Goal: Task Accomplishment & Management: Complete application form

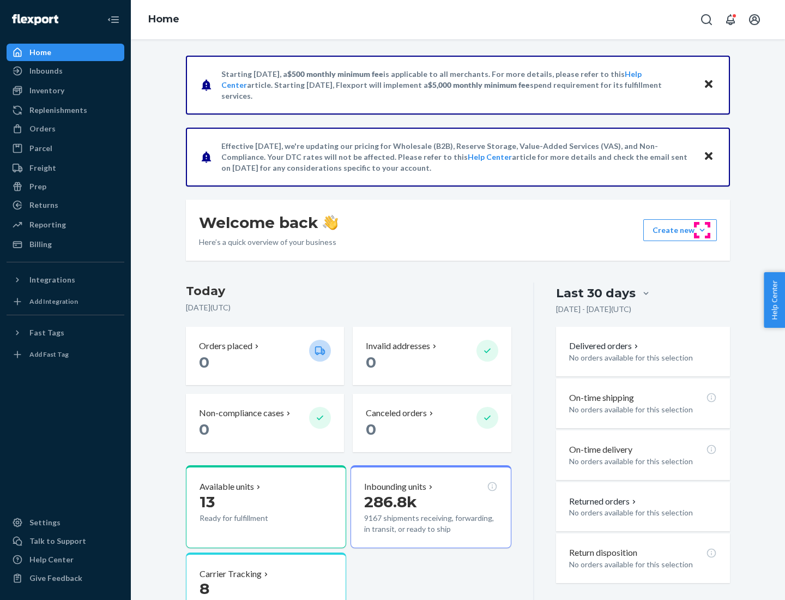
click at [702, 230] on button "Create new Create new inbound Create new order Create new product" at bounding box center [680, 230] width 74 height 22
click at [65, 71] on div "Inbounds" at bounding box center [66, 70] width 116 height 15
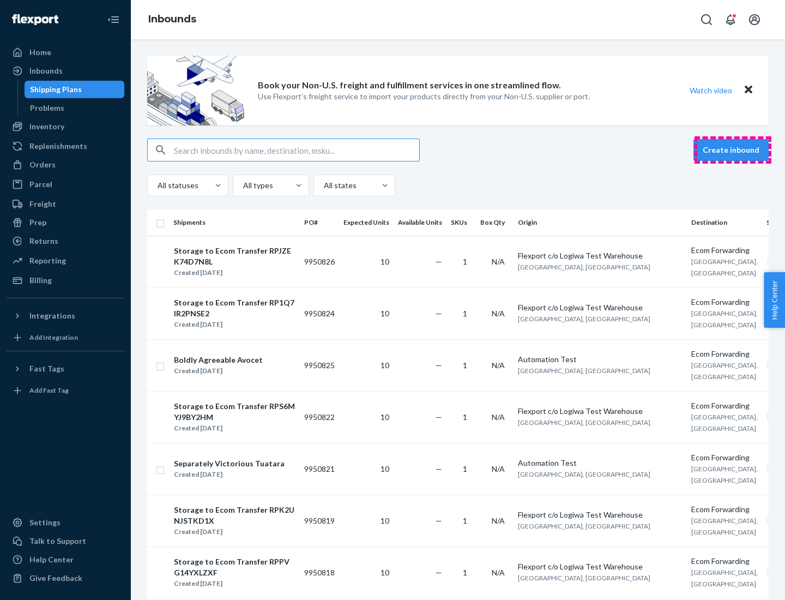
click at [733, 150] on button "Create inbound" at bounding box center [731, 150] width 75 height 22
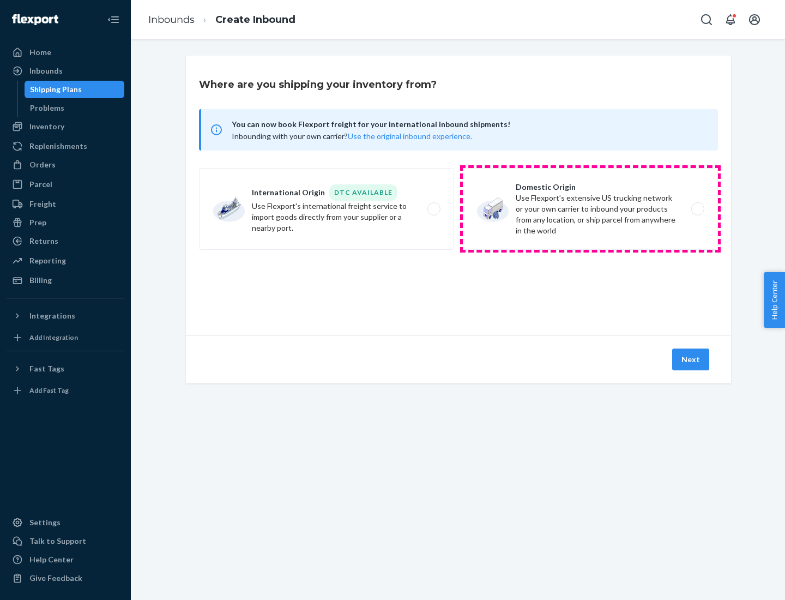
click at [591, 209] on label "Domestic Origin Use Flexport’s extensive US trucking network or your own carrie…" at bounding box center [590, 209] width 255 height 82
click at [697, 209] on input "Domestic Origin Use Flexport’s extensive US trucking network or your own carrie…" at bounding box center [700, 209] width 7 height 7
radio input "true"
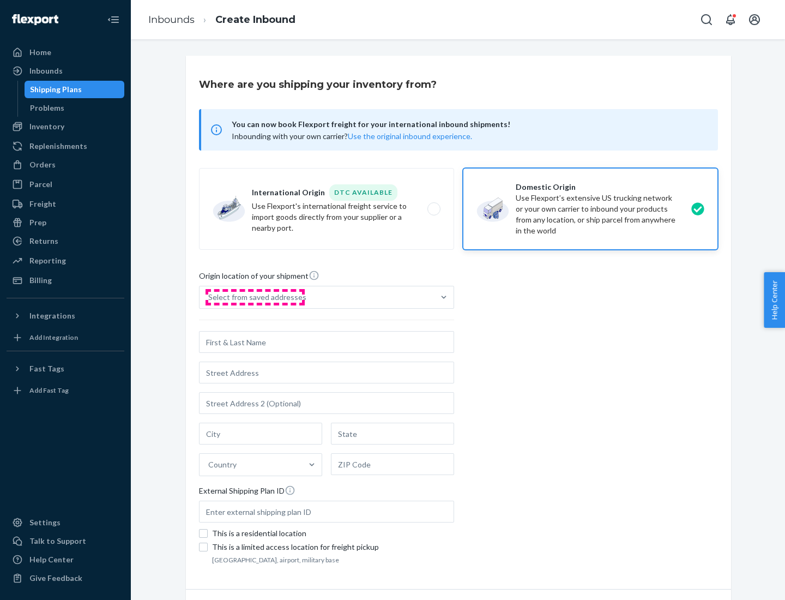
click at [255, 297] on div "Select from saved addresses" at bounding box center [257, 297] width 98 height 11
click at [209, 297] on input "Select from saved addresses" at bounding box center [208, 297] width 1 height 11
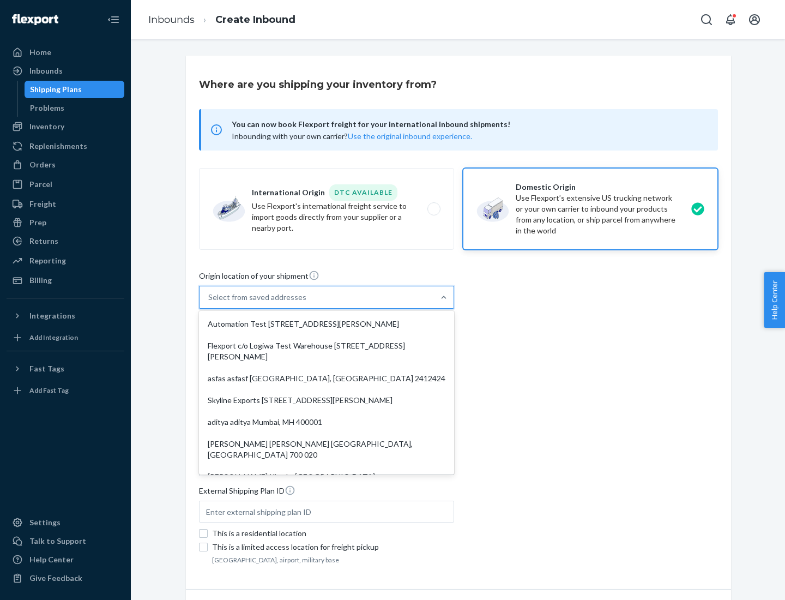
scroll to position [4, 0]
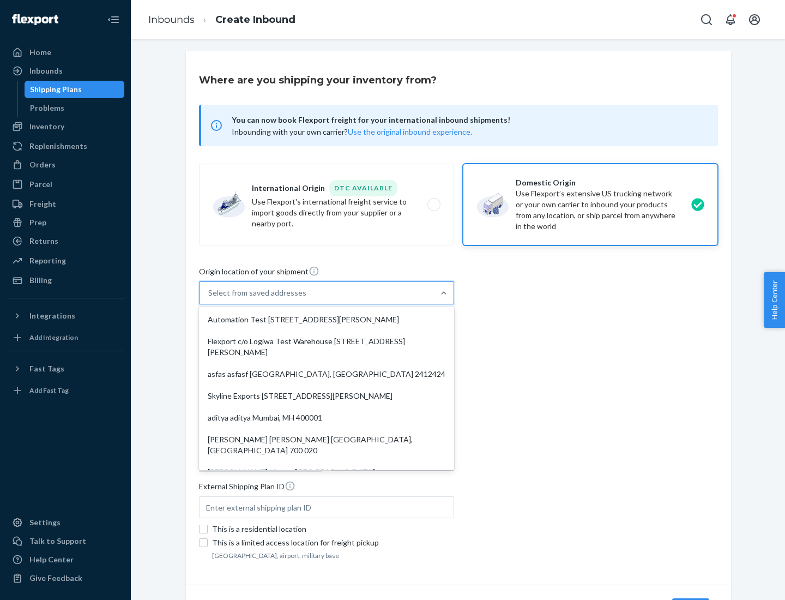
click at [327, 320] on div "Automation Test [STREET_ADDRESS][PERSON_NAME]" at bounding box center [326, 320] width 251 height 22
click at [209, 298] on input "option Automation Test [STREET_ADDRESS][PERSON_NAME]. 9 results available. Use …" at bounding box center [208, 292] width 1 height 11
type input "Automation Test"
type input "9th Floor"
type input "[GEOGRAPHIC_DATA]"
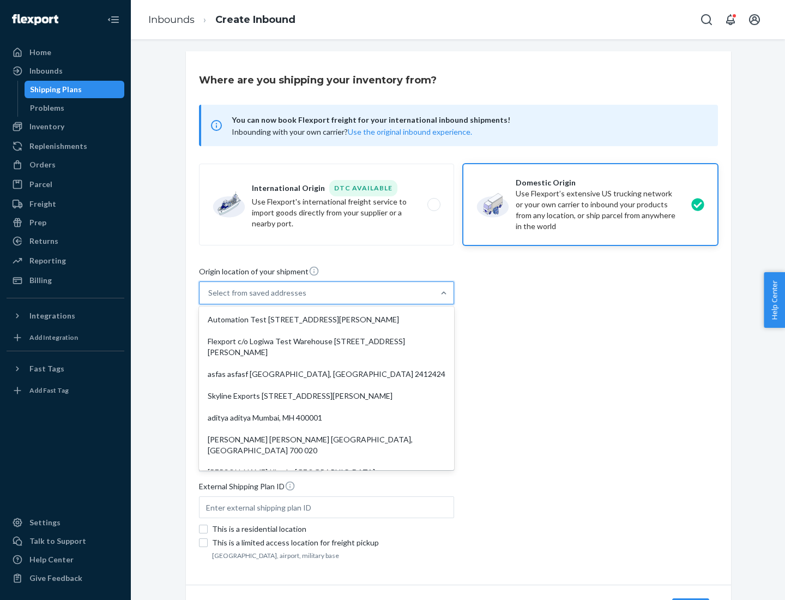
type input "CA"
type input "94104"
type input "[STREET_ADDRESS][PERSON_NAME]"
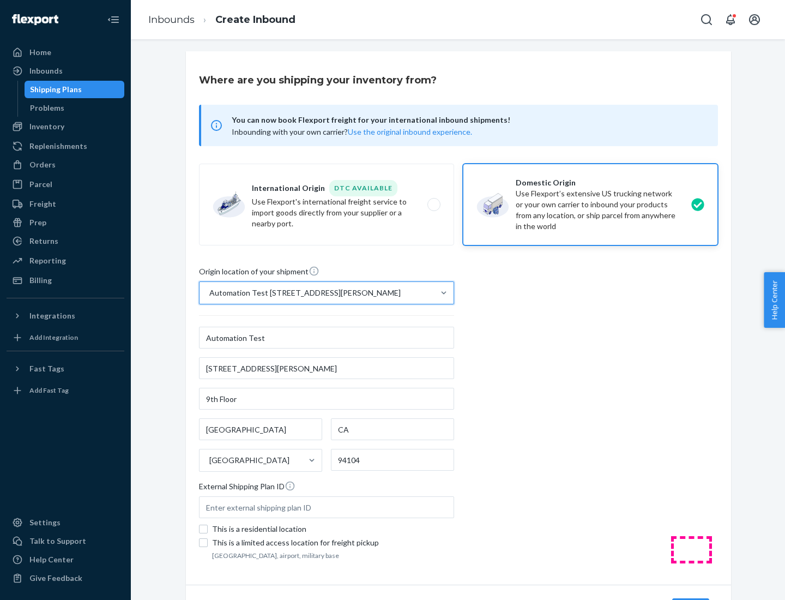
scroll to position [64, 0]
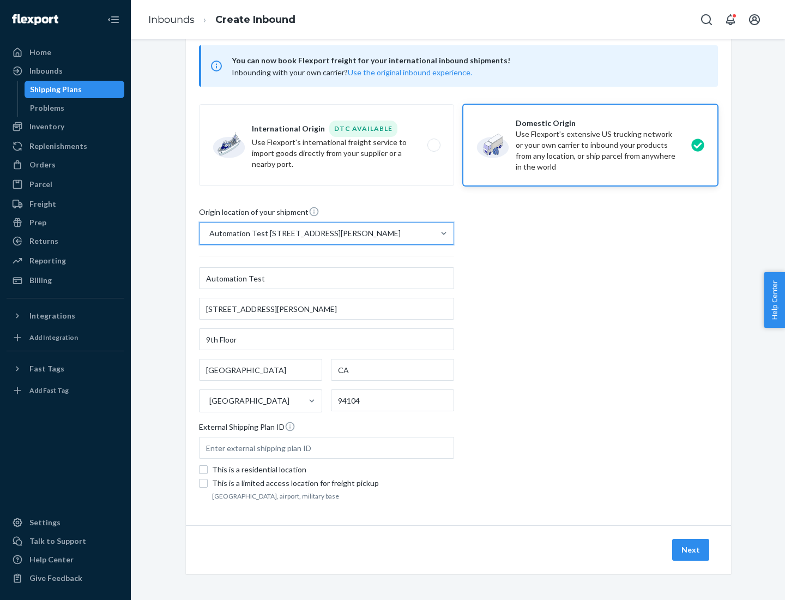
click at [691, 550] on button "Next" at bounding box center [690, 550] width 37 height 22
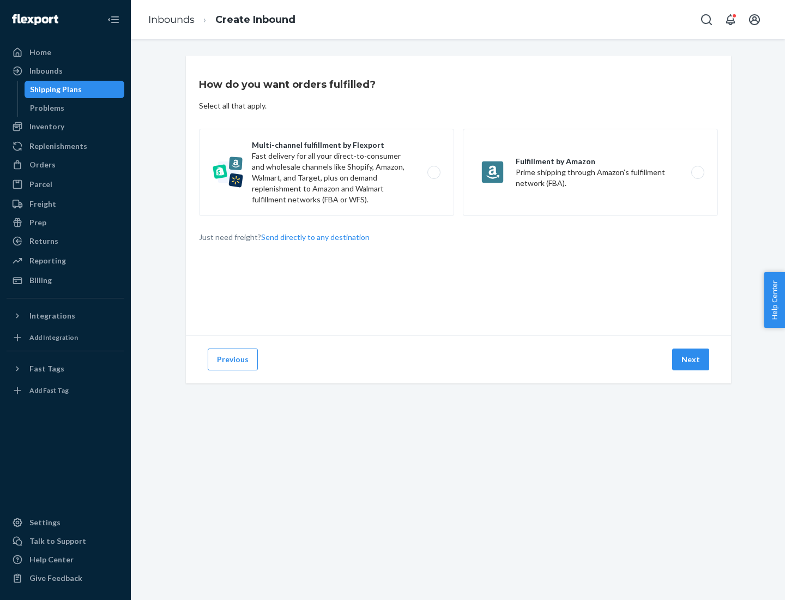
click at [327, 172] on label "Multi-channel fulfillment by Flexport Fast delivery for all your direct-to-cons…" at bounding box center [326, 172] width 255 height 87
click at [433, 172] on input "Multi-channel fulfillment by Flexport Fast delivery for all your direct-to-cons…" at bounding box center [436, 172] width 7 height 7
radio input "true"
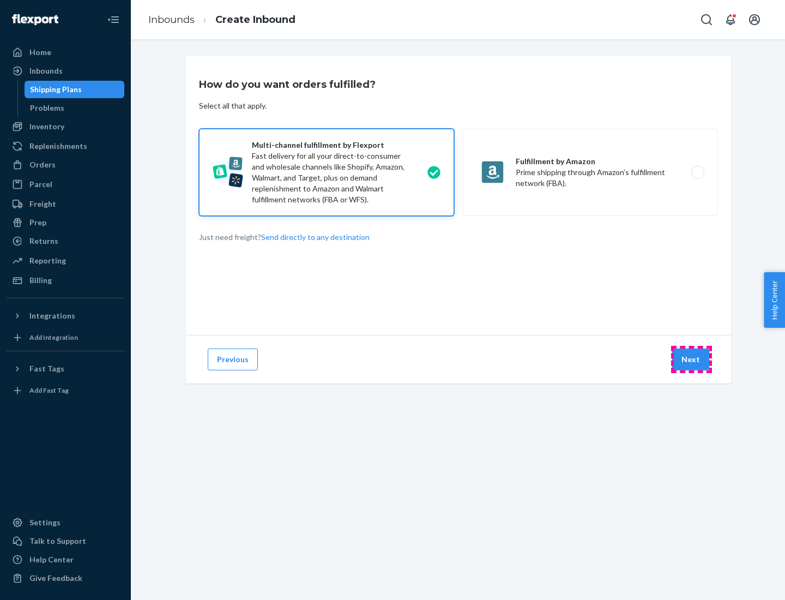
click at [691, 359] on button "Next" at bounding box center [690, 359] width 37 height 22
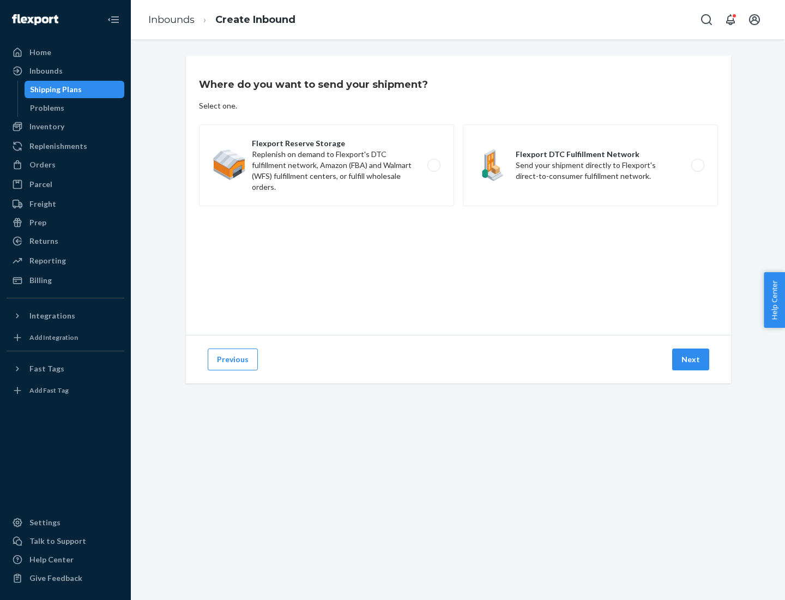
click at [591, 165] on label "Flexport DTC Fulfillment Network Send your shipment directly to Flexport's dire…" at bounding box center [590, 165] width 255 height 82
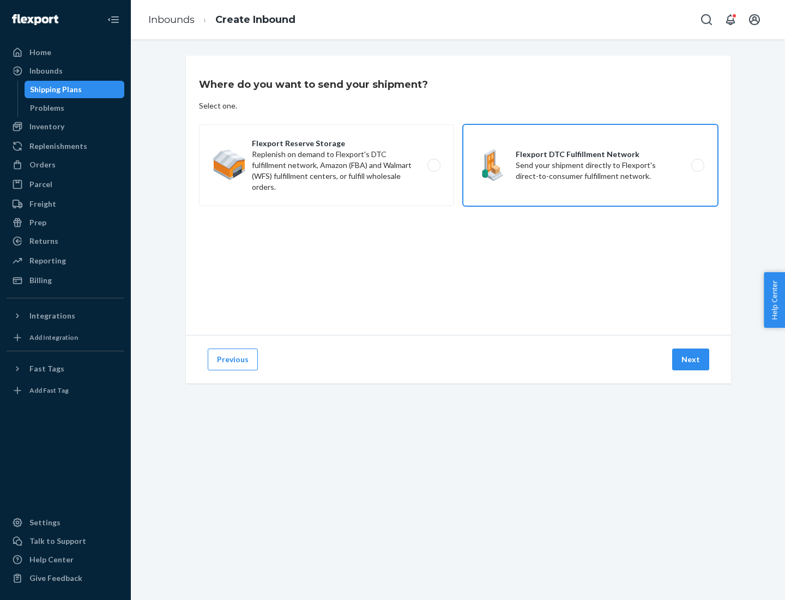
click at [697, 165] on input "Flexport DTC Fulfillment Network Send your shipment directly to Flexport's dire…" at bounding box center [700, 165] width 7 height 7
radio input "true"
click at [691, 359] on button "Next" at bounding box center [690, 359] width 37 height 22
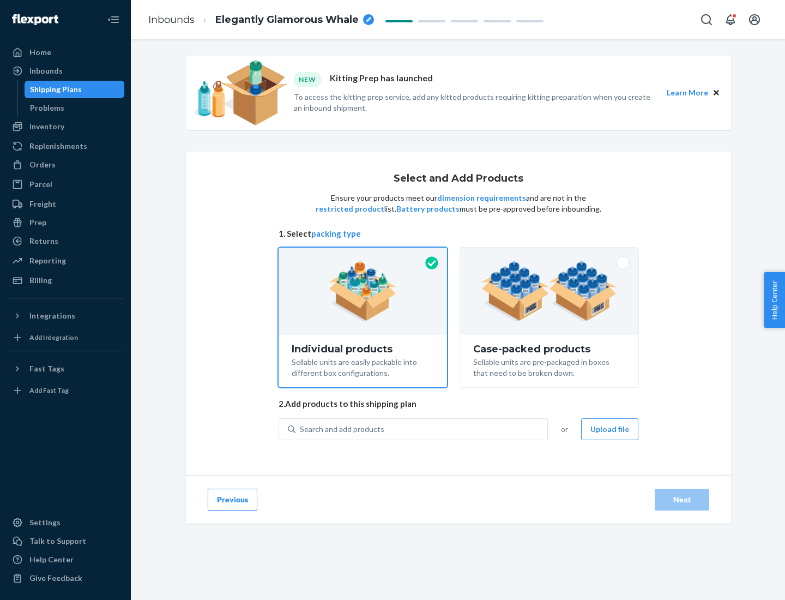
click at [550, 291] on img at bounding box center [549, 291] width 136 height 60
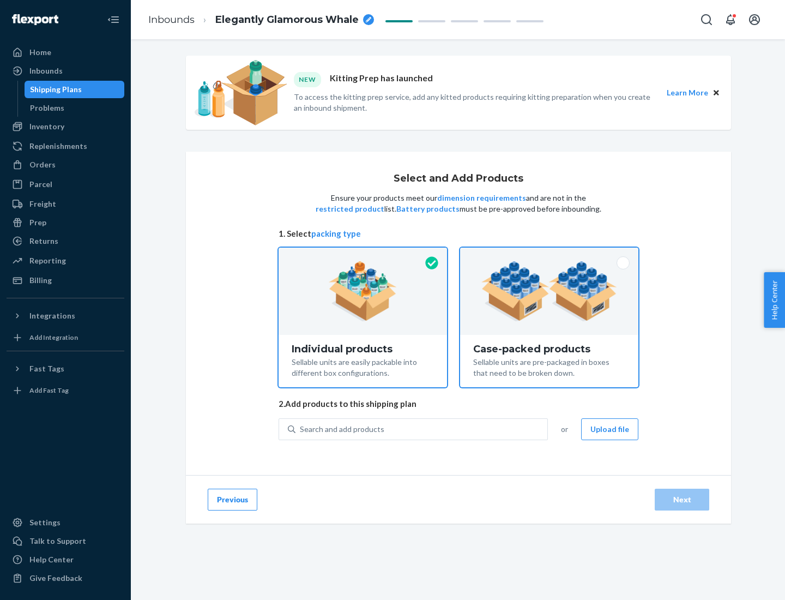
click at [550, 255] on input "Case-packed products Sellable units are pre-packaged in boxes that need to be b…" at bounding box center [549, 251] width 7 height 7
radio input "true"
radio input "false"
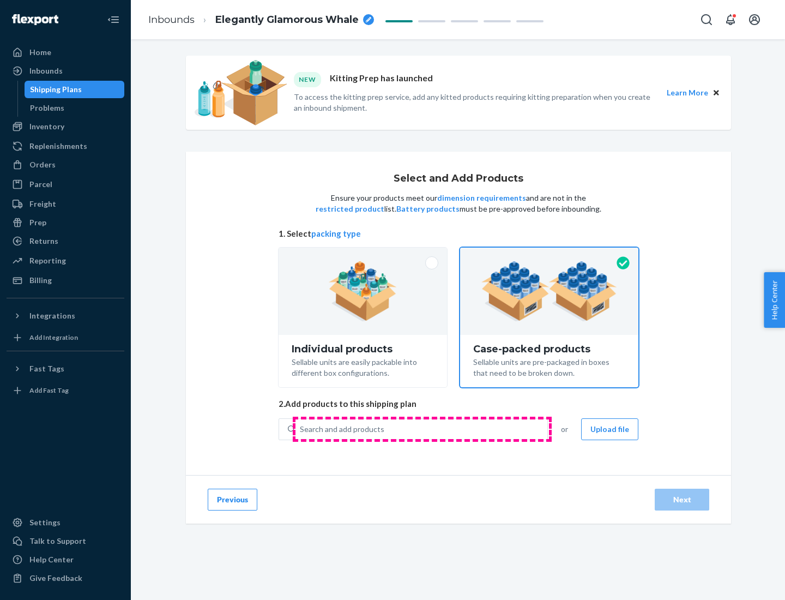
click at [422, 429] on div "Search and add products" at bounding box center [422, 429] width 252 height 20
click at [301, 429] on input "Search and add products" at bounding box center [300, 429] width 1 height 11
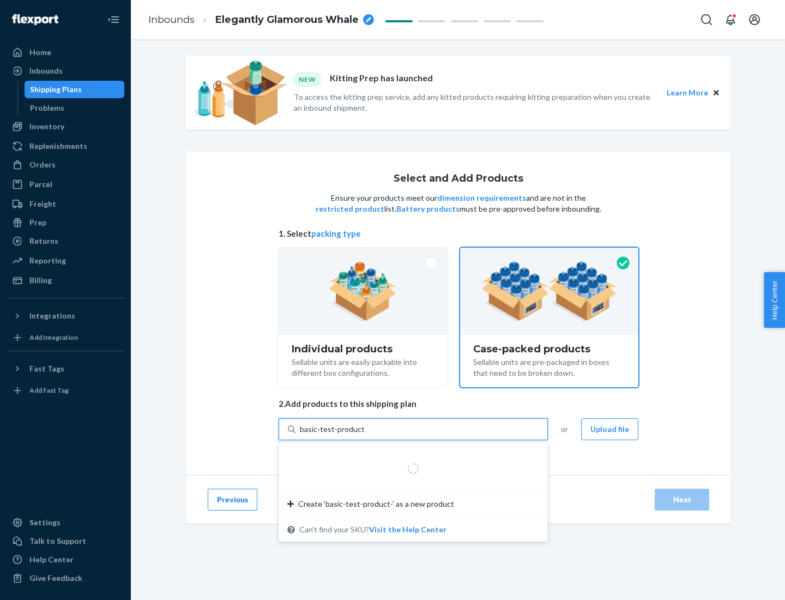
type input "basic-test-product-1"
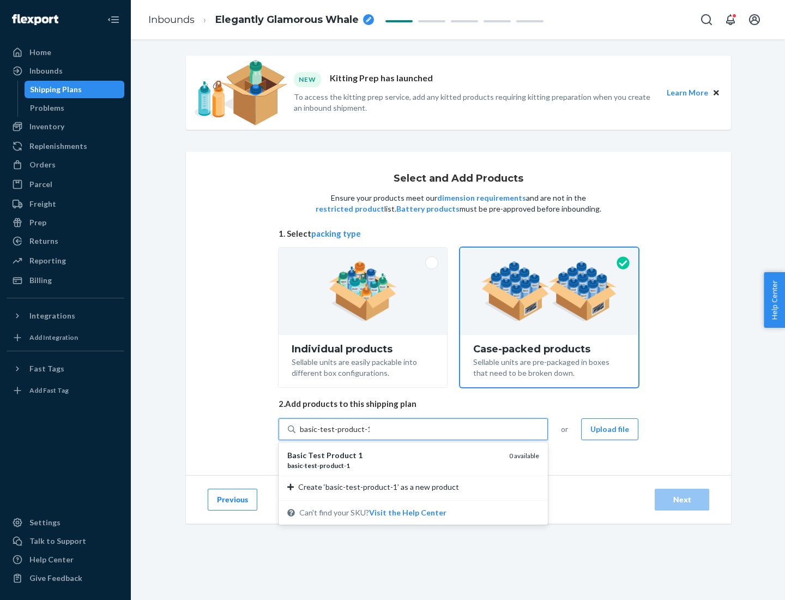
click at [394, 465] on div "basic - test - product - 1" at bounding box center [393, 465] width 213 height 9
click at [370, 435] on input "basic-test-product-1" at bounding box center [335, 429] width 70 height 11
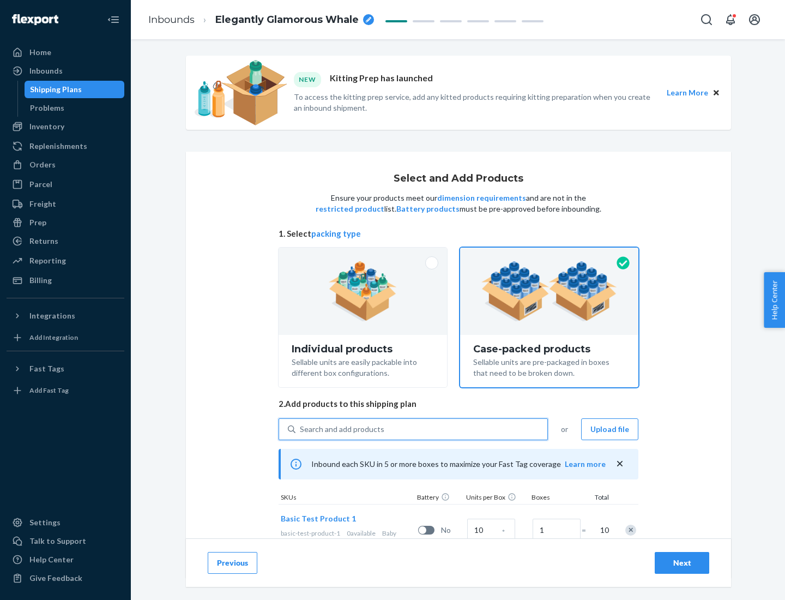
scroll to position [39, 0]
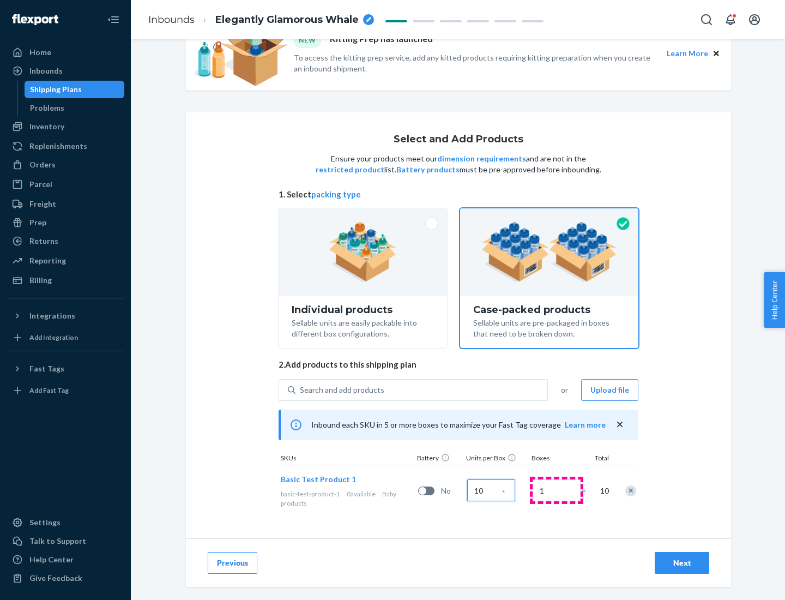
type input "10"
type input "7"
click at [682, 563] on div "Next" at bounding box center [682, 562] width 36 height 11
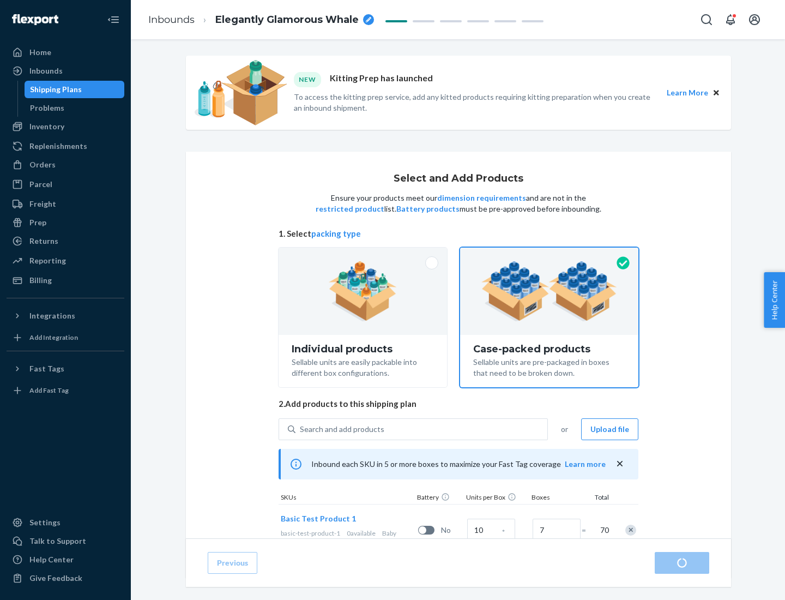
radio input "true"
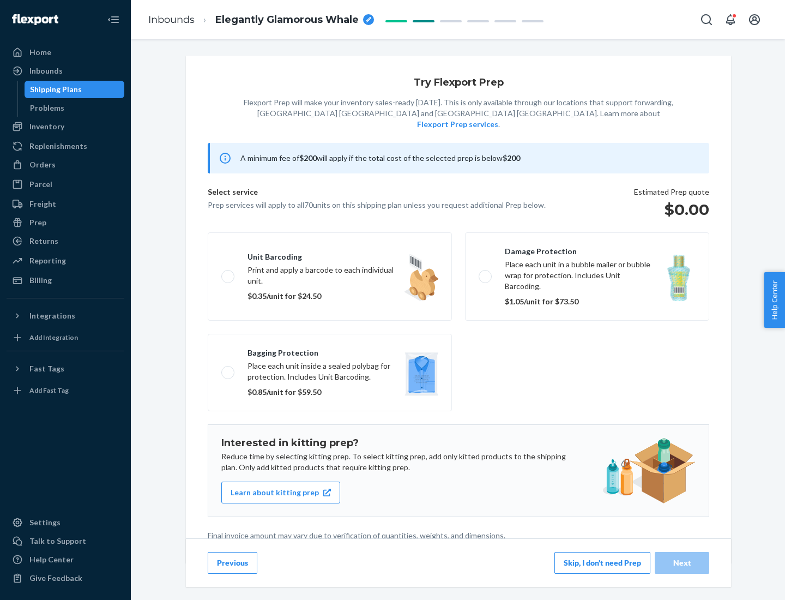
scroll to position [3, 0]
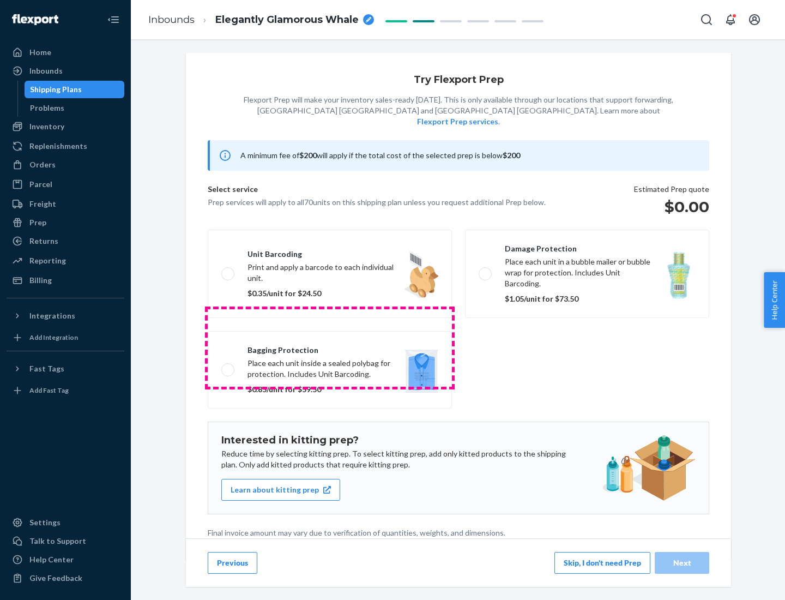
click at [330, 347] on label "Bagging protection Place each unit inside a sealed polybag for protection. Incl…" at bounding box center [330, 369] width 244 height 77
click at [228, 366] on input "Bagging protection Place each unit inside a sealed polybag for protection. Incl…" at bounding box center [224, 369] width 7 height 7
checkbox input "true"
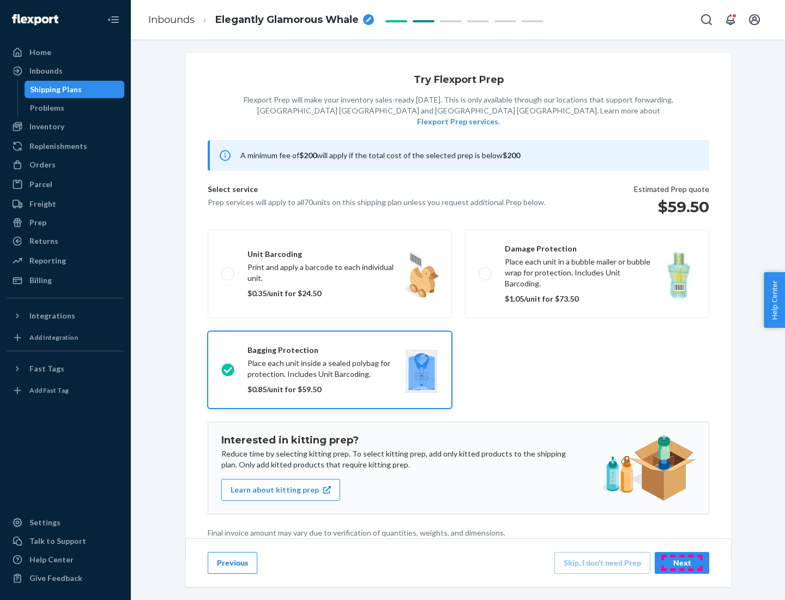
click at [682, 562] on div "Next" at bounding box center [682, 562] width 36 height 11
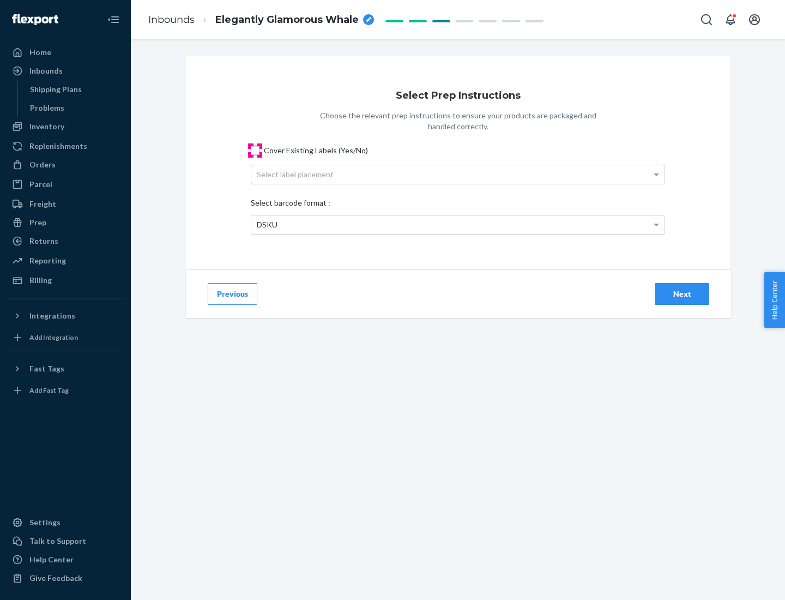
click at [255, 150] on input "Cover Existing Labels (Yes/No)" at bounding box center [255, 150] width 9 height 9
checkbox input "true"
click at [458, 174] on div "Select label placement" at bounding box center [457, 174] width 413 height 19
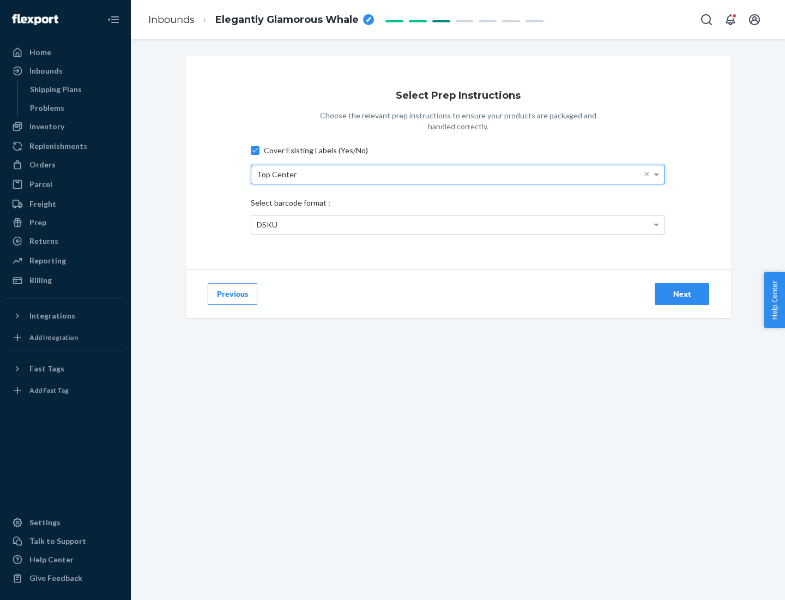
click at [458, 224] on div "DSKU" at bounding box center [457, 224] width 413 height 19
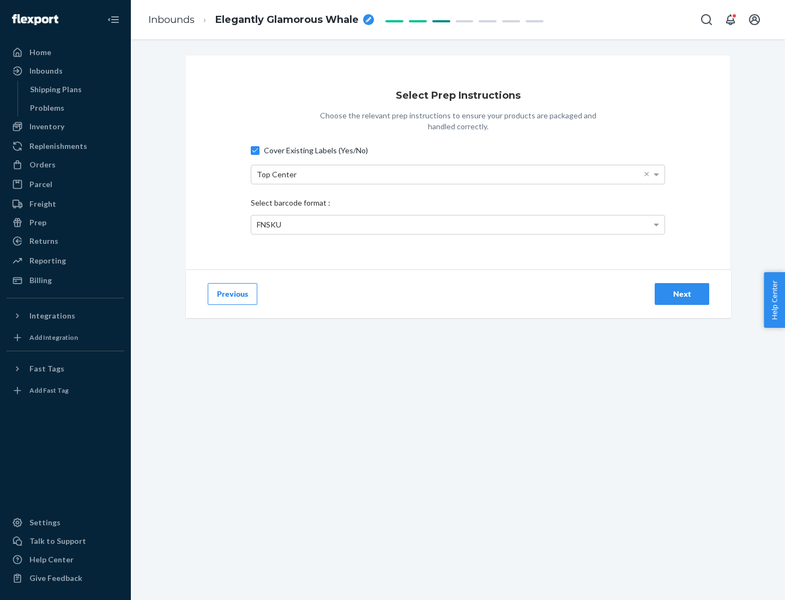
click at [682, 293] on div "Next" at bounding box center [682, 293] width 36 height 11
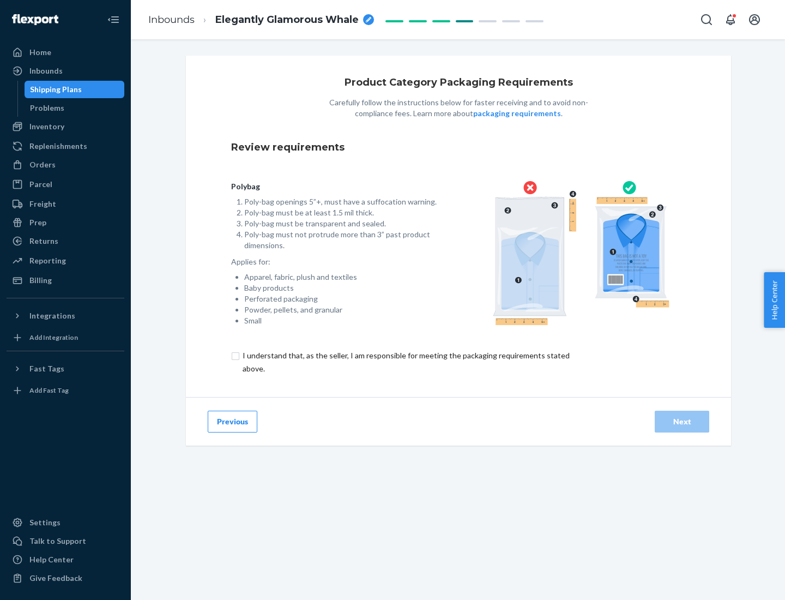
click at [405, 362] on input "checkbox" at bounding box center [412, 362] width 363 height 26
checkbox input "true"
click at [682, 421] on div "Next" at bounding box center [682, 421] width 36 height 11
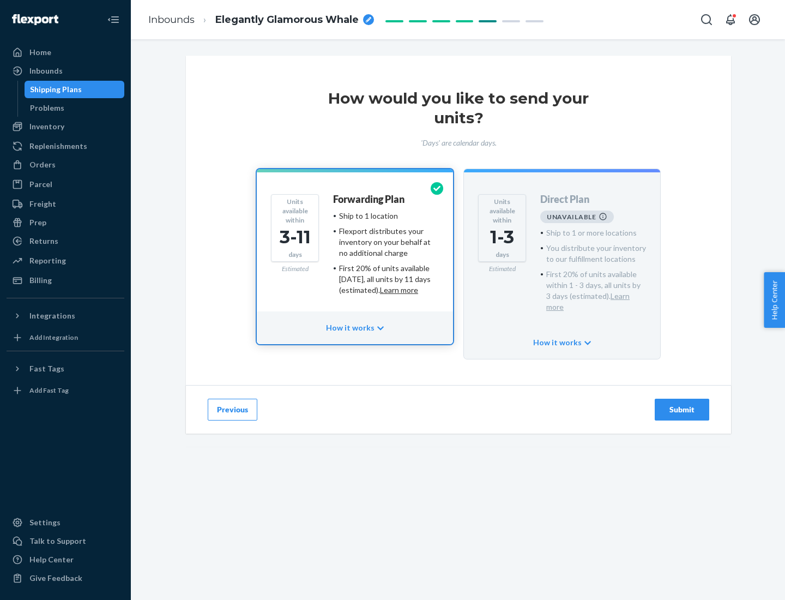
click at [370, 199] on h4 "Forwarding Plan" at bounding box center [368, 199] width 71 height 11
click at [682, 404] on div "Submit" at bounding box center [682, 409] width 36 height 11
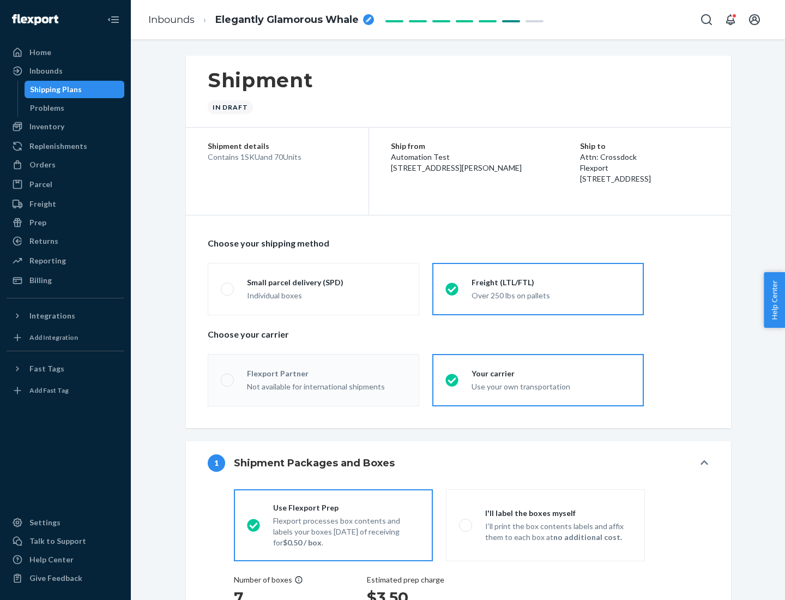
radio input "true"
radio input "false"
radio input "true"
radio input "false"
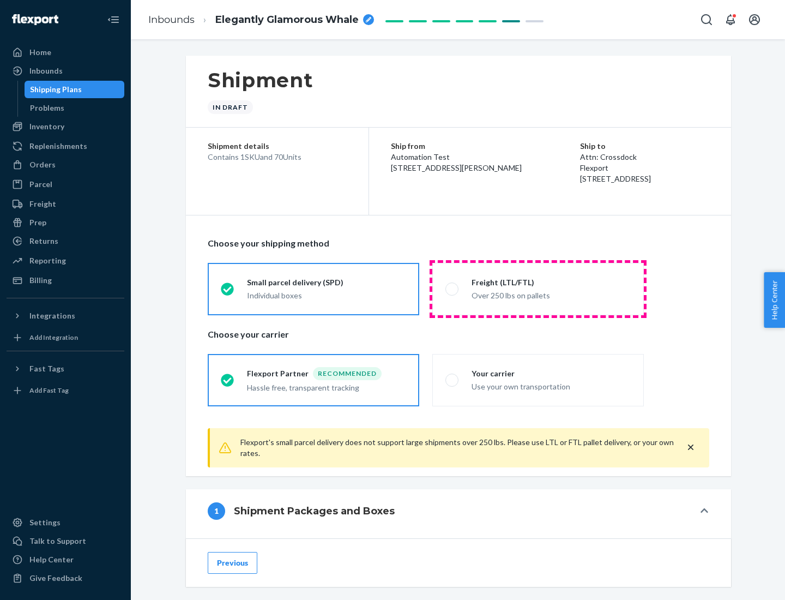
click at [538, 288] on div "Over 250 lbs on pallets" at bounding box center [551, 294] width 159 height 13
click at [453, 288] on input "Freight (LTL/FTL) Over 250 lbs on pallets" at bounding box center [448, 288] width 7 height 7
radio input "true"
radio input "false"
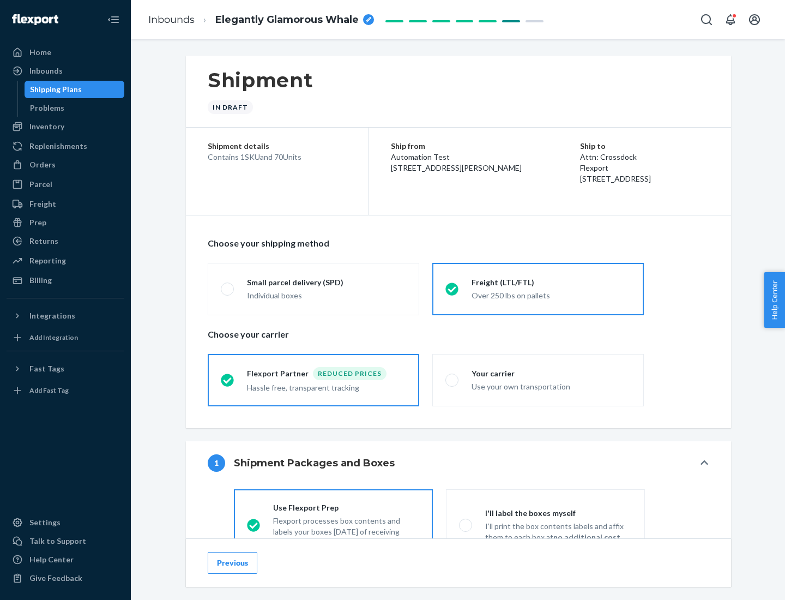
scroll to position [61, 0]
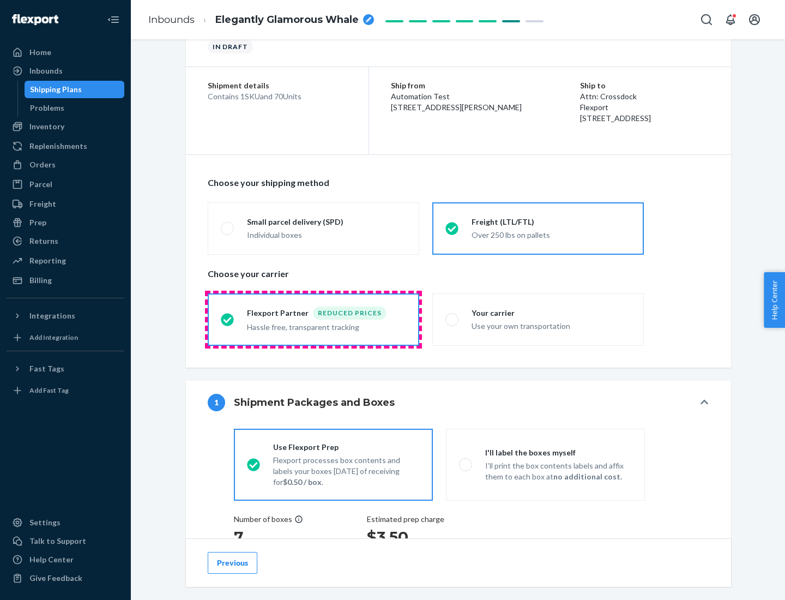
click at [314, 320] on div "Hassle free, transparent tracking" at bounding box center [326, 326] width 159 height 13
click at [228, 319] on input "Flexport Partner Reduced prices Hassle free, transparent tracking" at bounding box center [224, 319] width 7 height 7
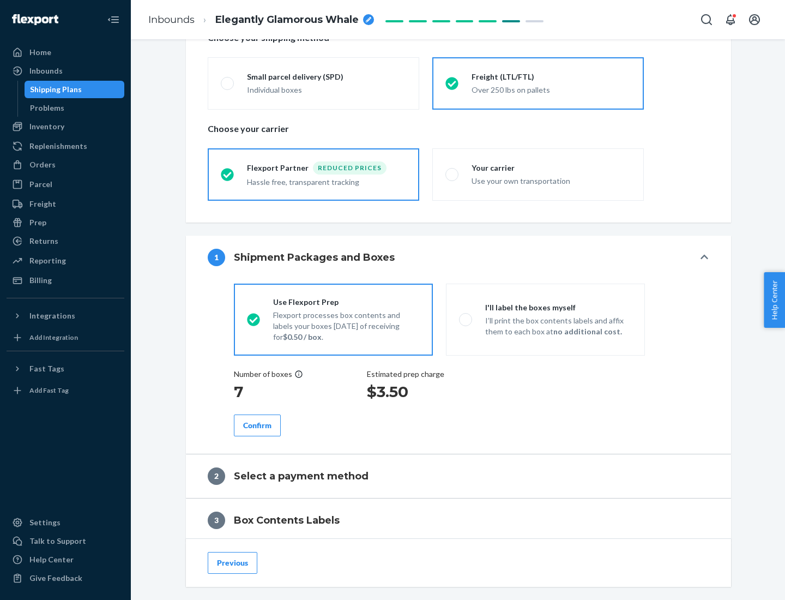
click at [545, 319] on p "I’ll print the box contents labels and affix them to each box at no additional …" at bounding box center [558, 326] width 147 height 22
click at [466, 319] on input "I'll label the boxes myself I’ll print the box contents labels and affix them t…" at bounding box center [462, 319] width 7 height 7
radio input "true"
radio input "false"
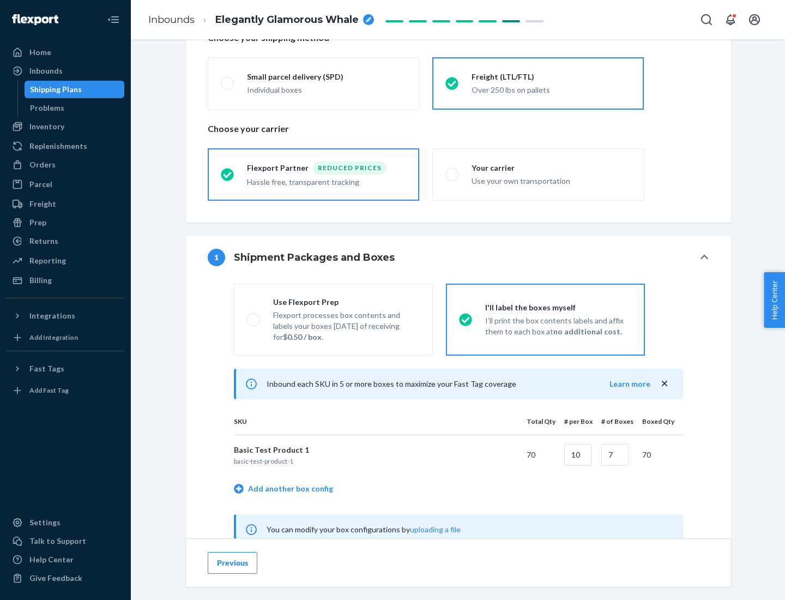
scroll to position [341, 0]
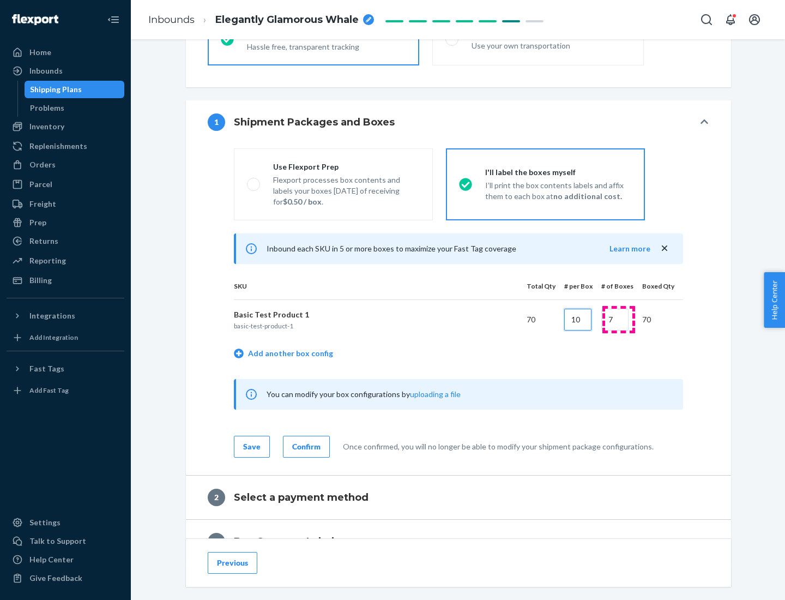
type input "10"
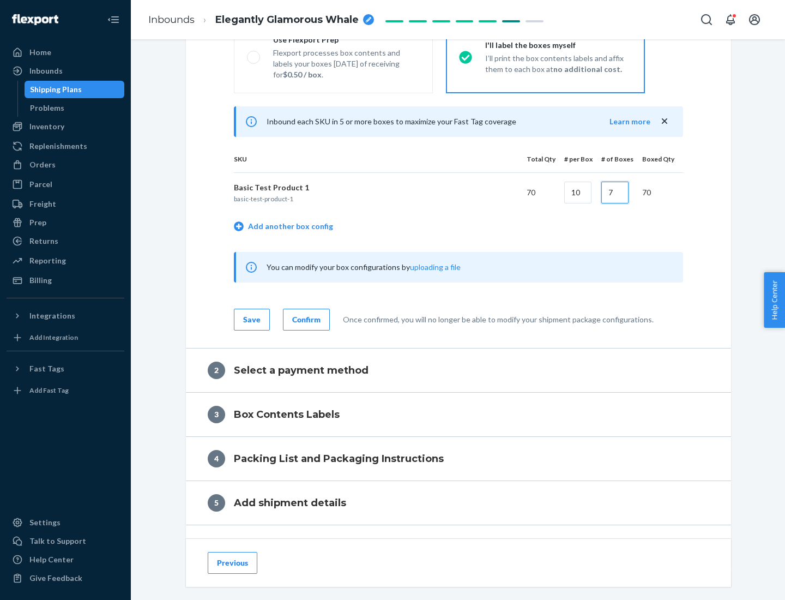
type input "7"
click at [305, 319] on div "Confirm" at bounding box center [306, 319] width 28 height 11
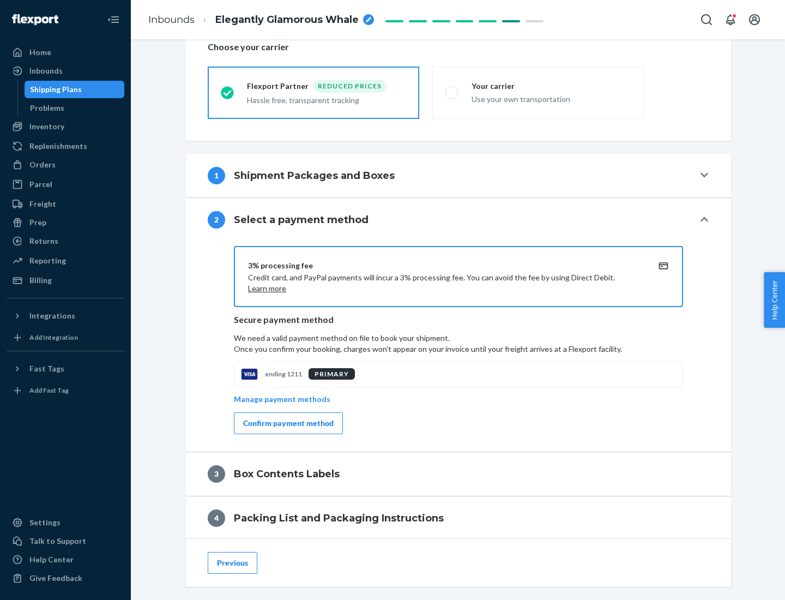
scroll to position [391, 0]
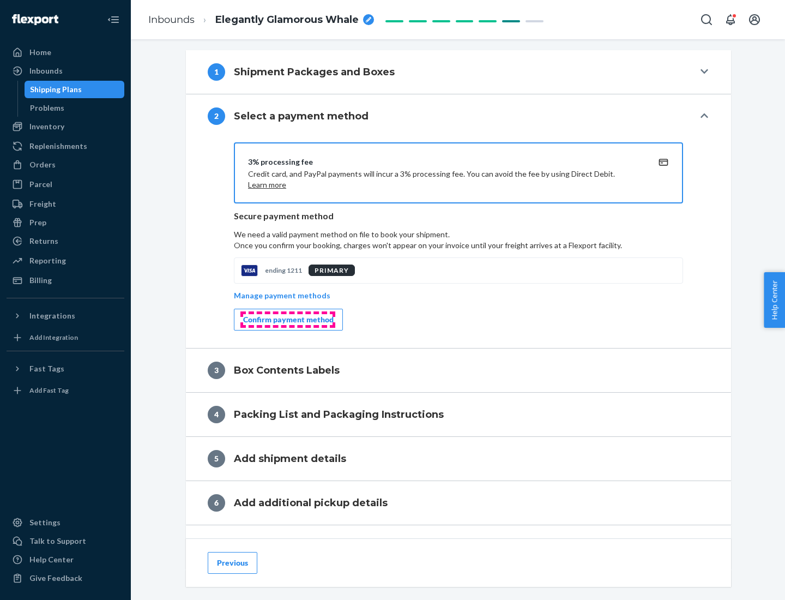
click at [287, 320] on div "Confirm payment method" at bounding box center [288, 319] width 91 height 11
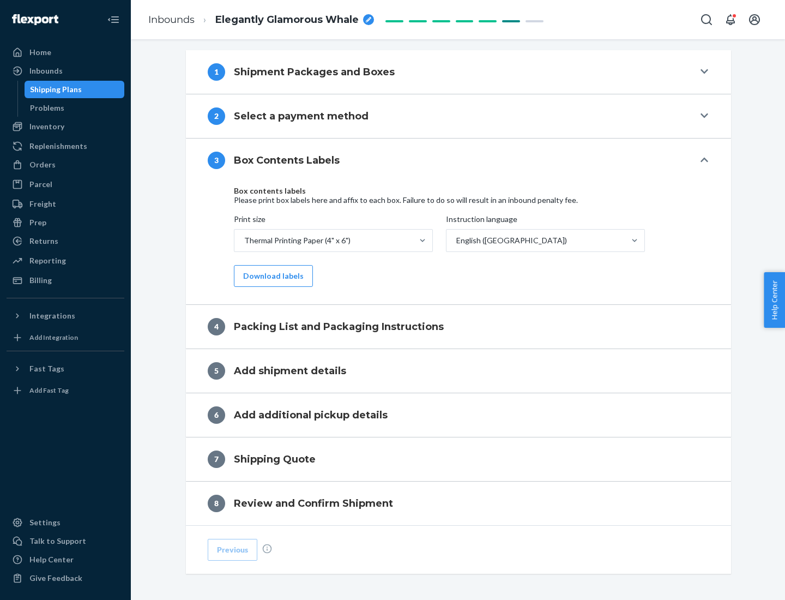
scroll to position [347, 0]
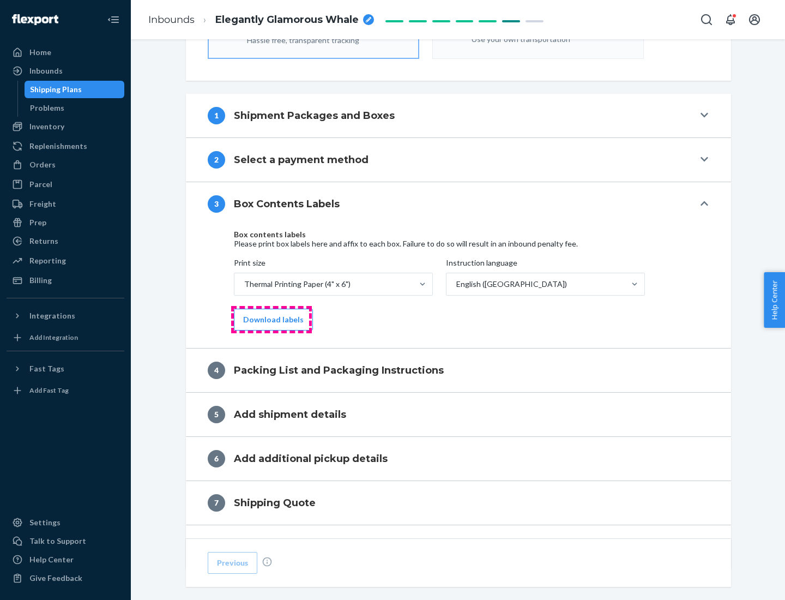
click at [271, 320] on button "Download labels" at bounding box center [273, 320] width 79 height 22
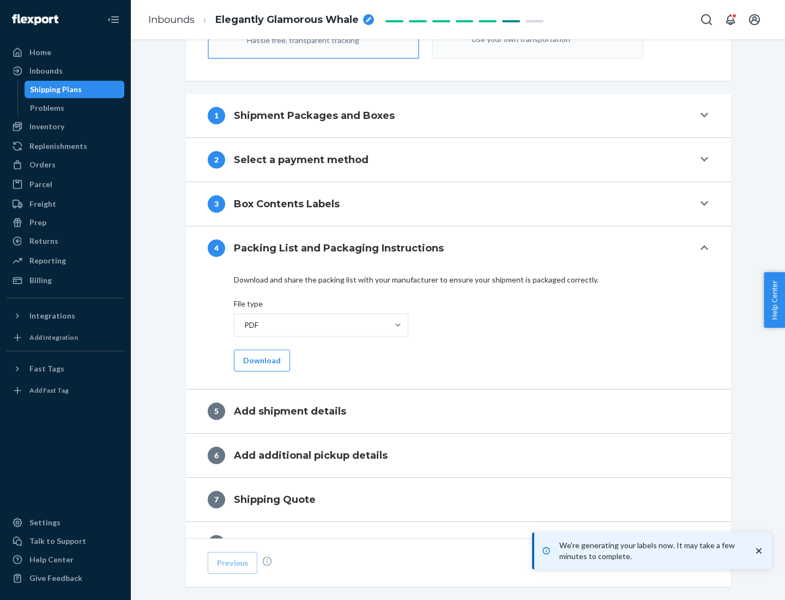
scroll to position [388, 0]
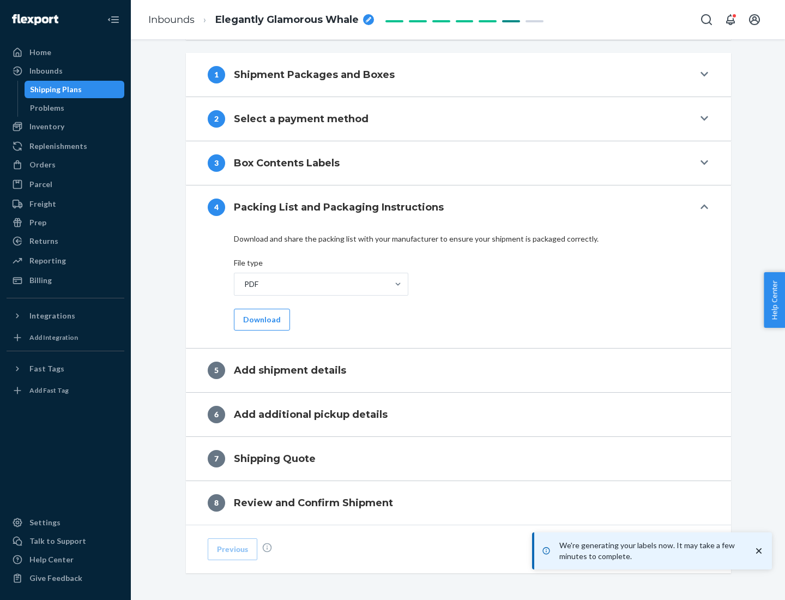
click at [261, 319] on button "Download" at bounding box center [262, 320] width 56 height 22
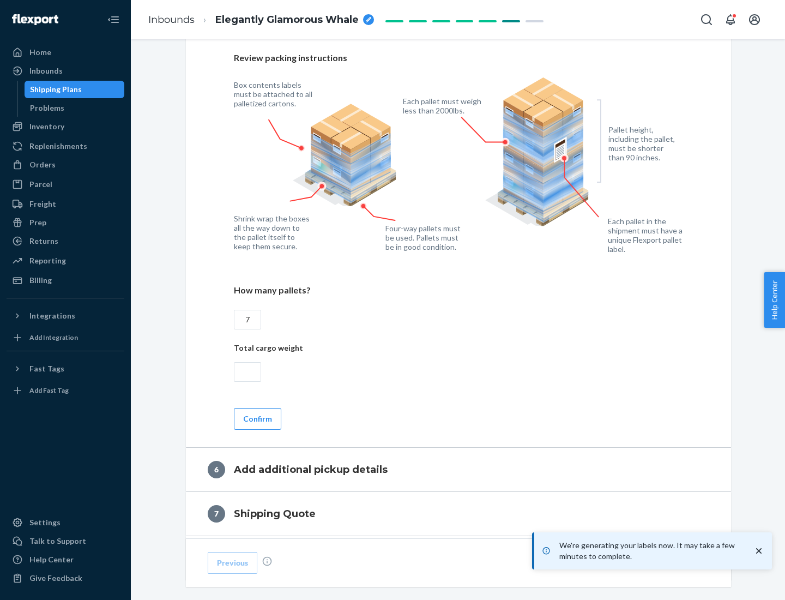
scroll to position [752, 0]
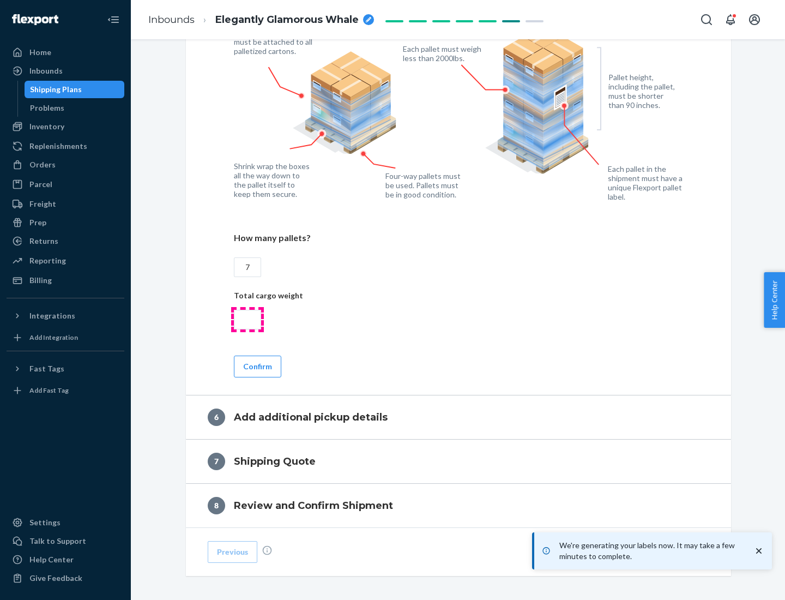
type input "7"
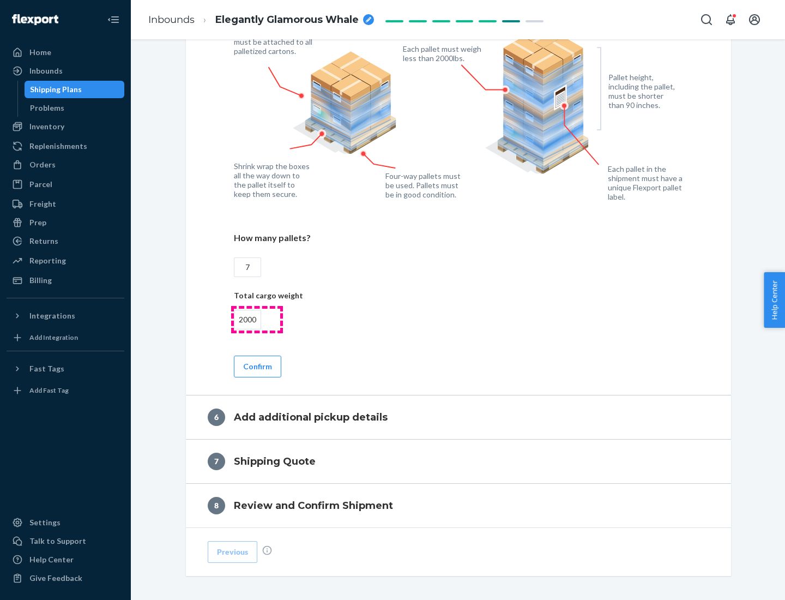
scroll to position [799, 0]
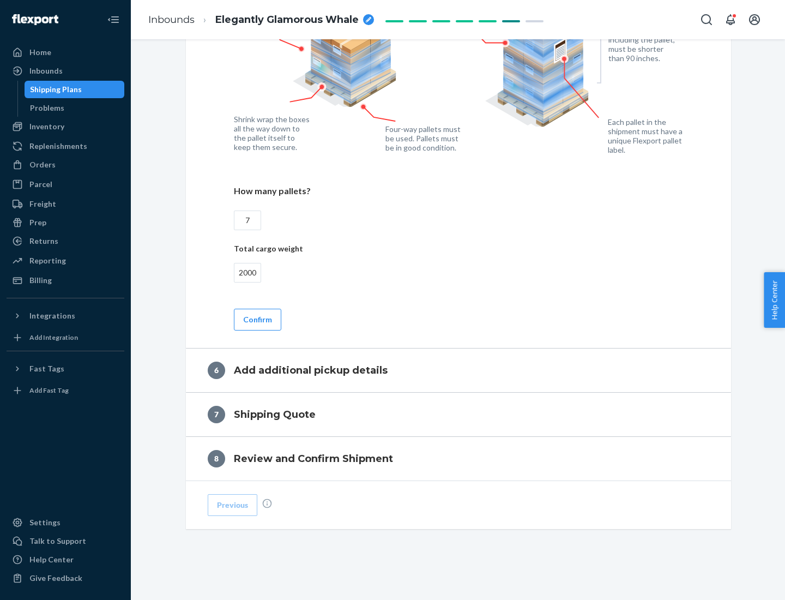
type input "2000"
click at [257, 319] on button "Confirm" at bounding box center [257, 320] width 47 height 22
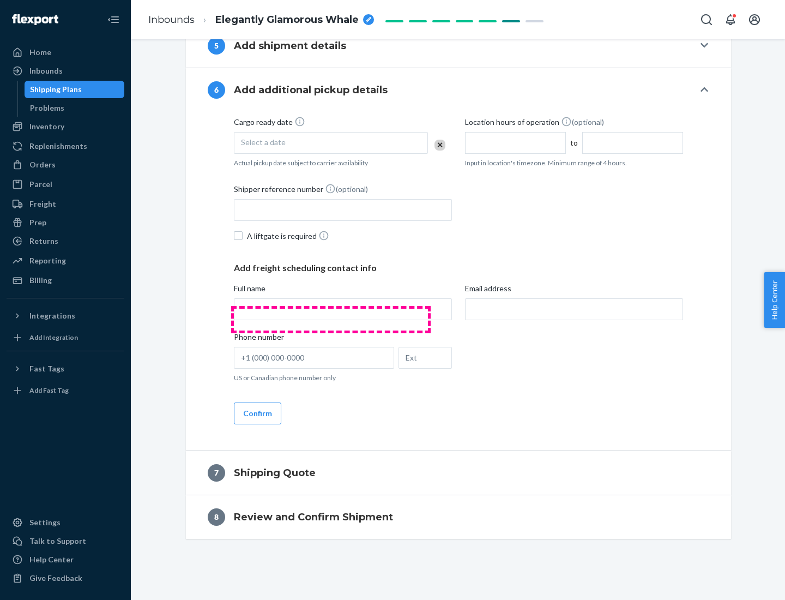
scroll to position [417, 0]
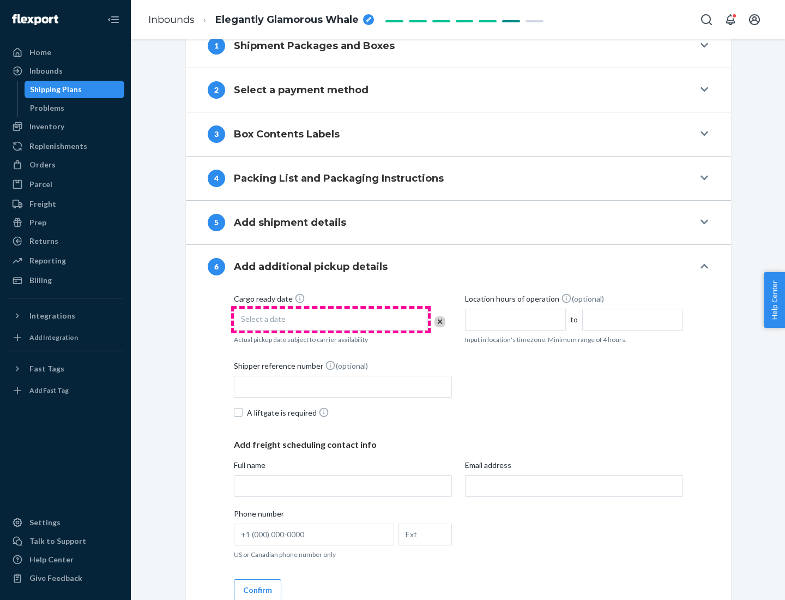
click at [331, 319] on div "Select a date" at bounding box center [331, 320] width 194 height 22
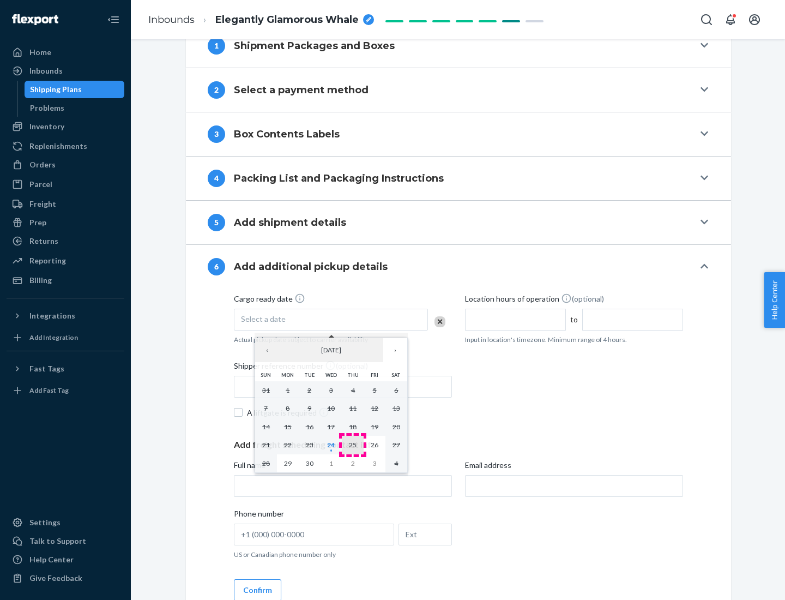
click at [353, 444] on abbr "25" at bounding box center [353, 445] width 8 height 8
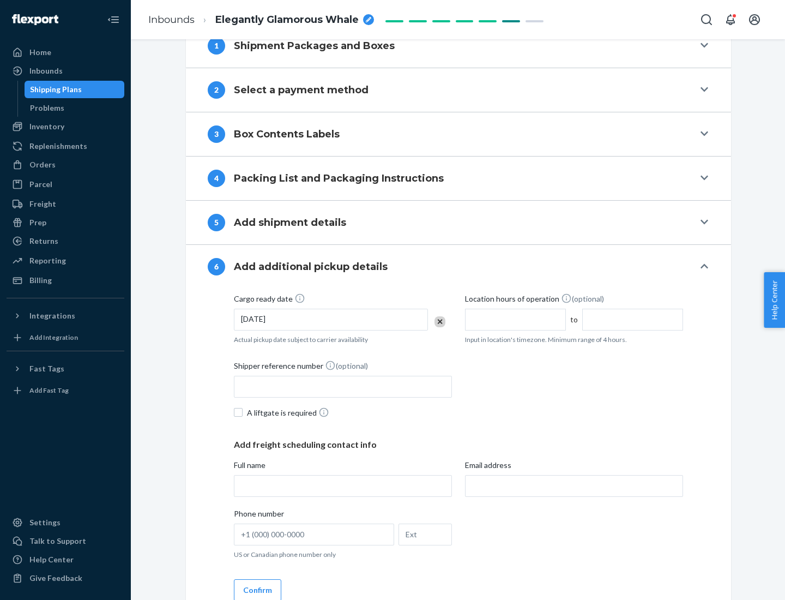
scroll to position [583, 0]
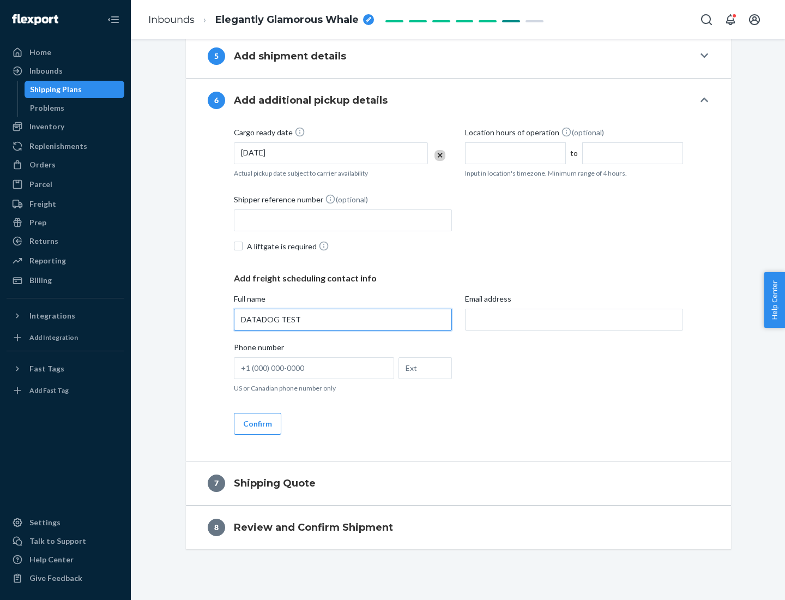
type input "DATADOG TEST"
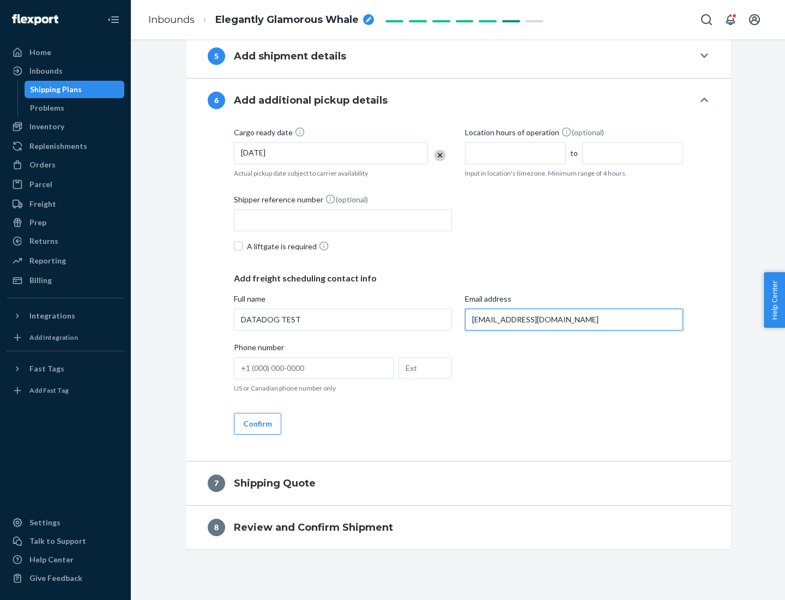
scroll to position [594, 0]
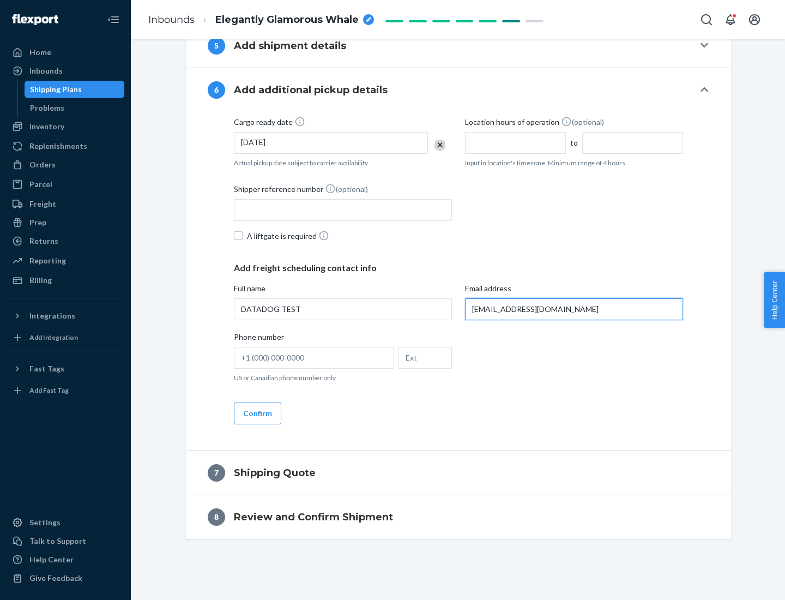
type input "[EMAIL_ADDRESS][DOMAIN_NAME]"
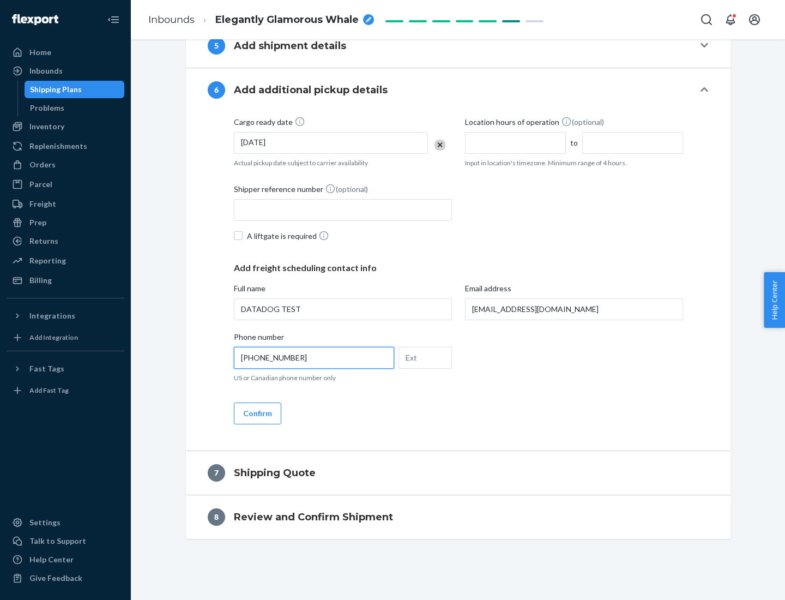
type input "[PHONE_NUMBER]"
click at [257, 413] on button "Confirm" at bounding box center [257, 413] width 47 height 22
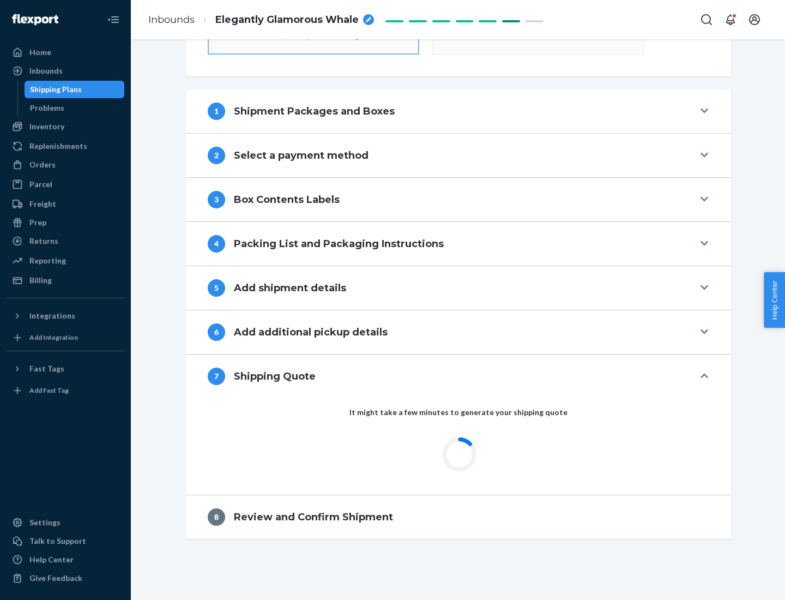
scroll to position [391, 0]
